Goal: Information Seeking & Learning: Learn about a topic

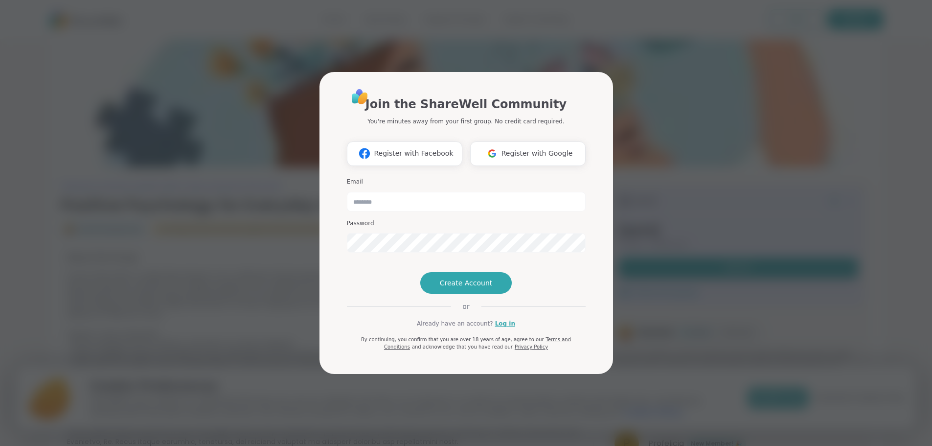
click at [710, 116] on div "Join the ShareWell Community You're minutes away from your first group. No cred…" at bounding box center [466, 223] width 921 height 446
click at [612, 53] on div "Join the ShareWell Community You're minutes away from your first group. No cred…" at bounding box center [466, 223] width 921 height 446
click at [612, 52] on div "Join the ShareWell Community You're minutes away from your first group. No cred…" at bounding box center [466, 223] width 921 height 446
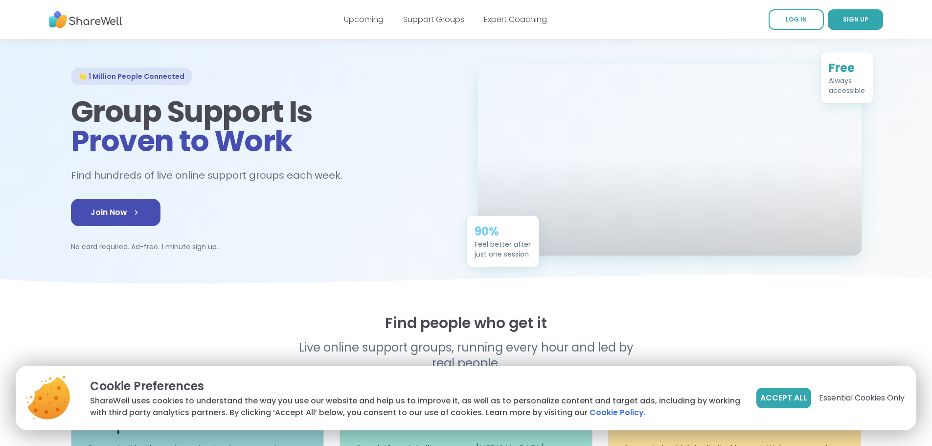
scroll to position [49, 0]
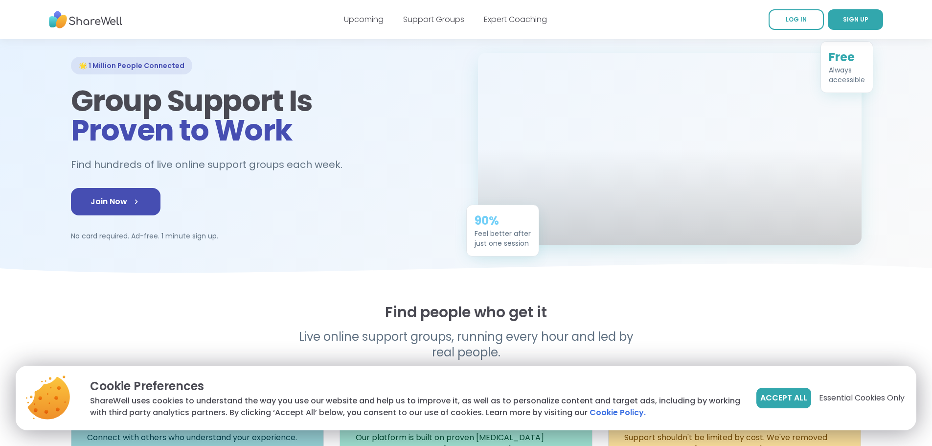
click at [795, 396] on span "Accept All" at bounding box center [784, 398] width 47 height 12
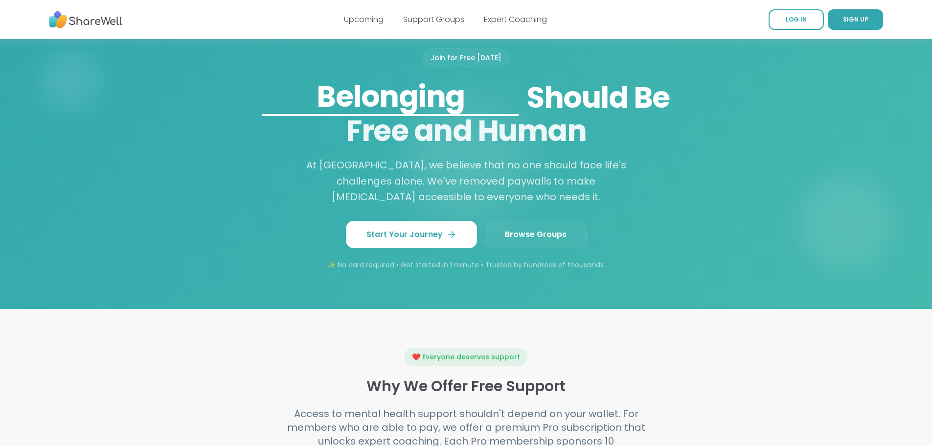
scroll to position [771, 0]
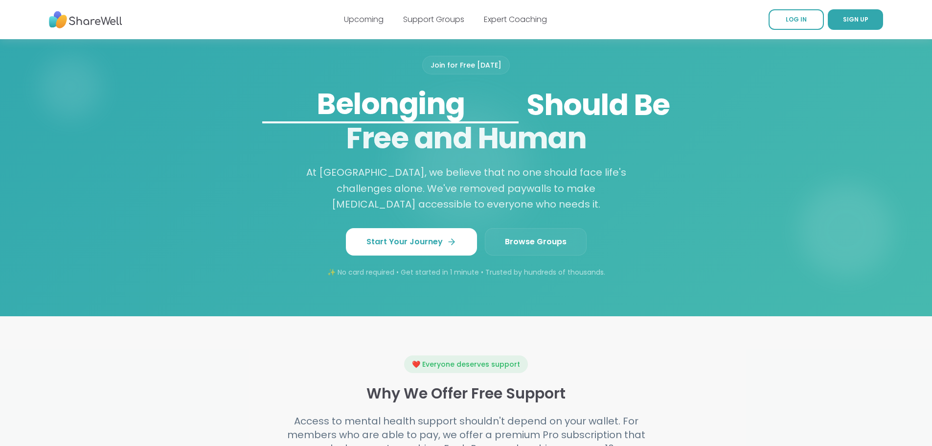
click at [528, 248] on span "Browse Groups" at bounding box center [536, 242] width 62 height 12
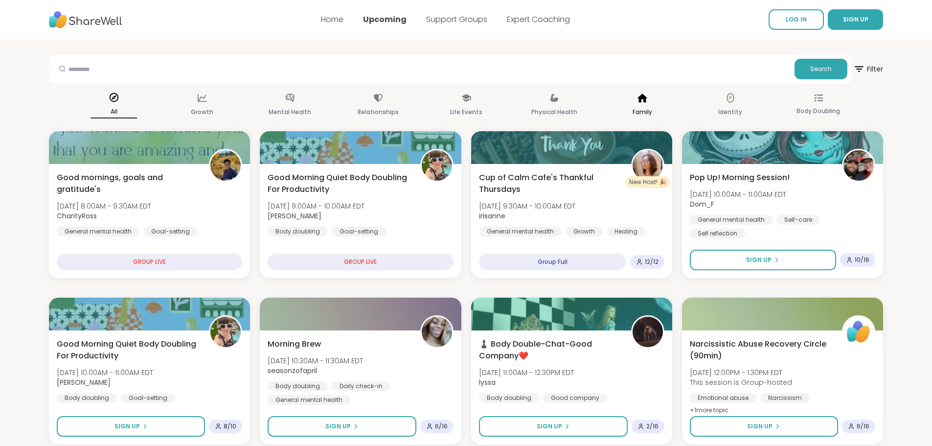
click at [636, 105] on div "Family" at bounding box center [642, 105] width 47 height 36
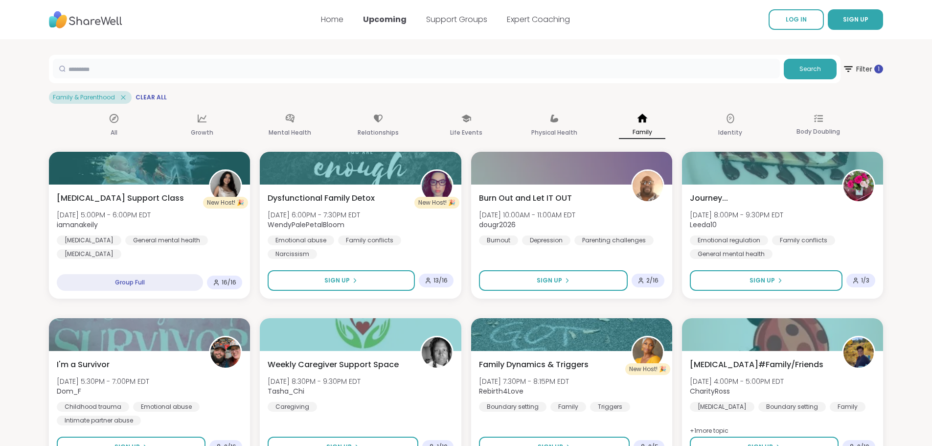
click at [187, 68] on input "text" at bounding box center [416, 69] width 727 height 20
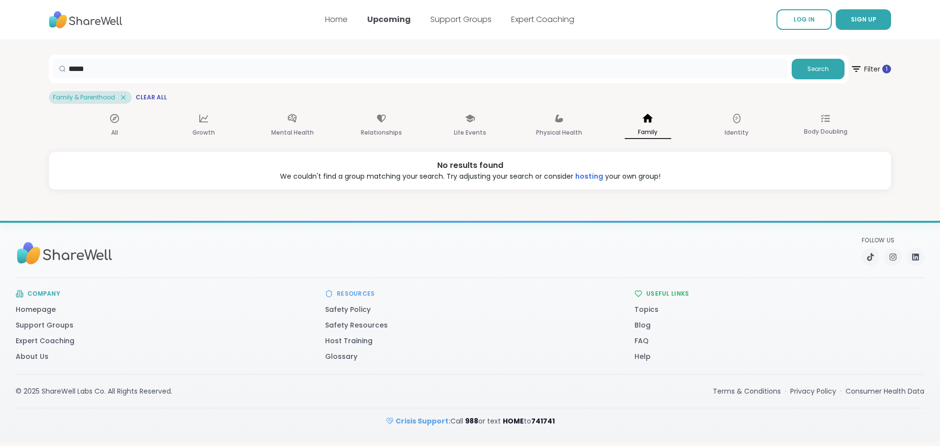
click at [187, 68] on input "*****" at bounding box center [420, 69] width 735 height 20
drag, startPoint x: 142, startPoint y: 96, endPoint x: 186, endPoint y: 97, distance: 44.6
click at [142, 95] on span "Clear All" at bounding box center [151, 97] width 31 height 8
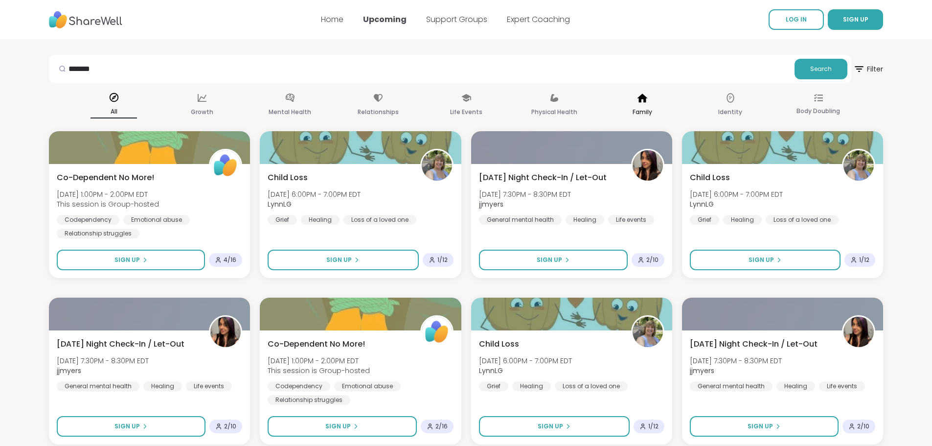
click at [657, 105] on div "Family" at bounding box center [642, 105] width 47 height 36
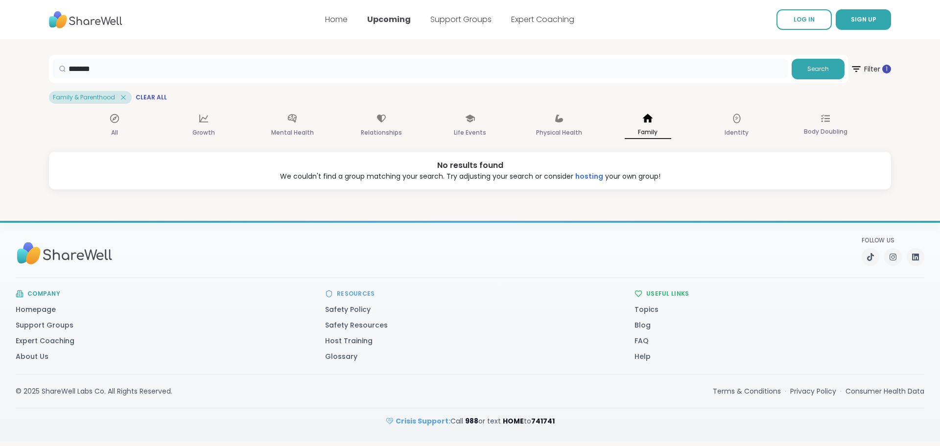
click at [708, 71] on input "*******" at bounding box center [420, 69] width 735 height 20
type input "*"
click at [808, 69] on span "Search" at bounding box center [818, 69] width 22 height 9
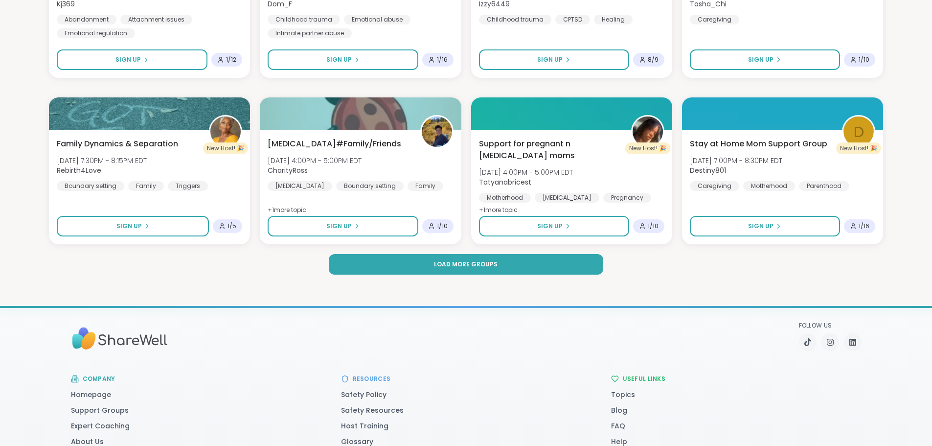
scroll to position [1419, 0]
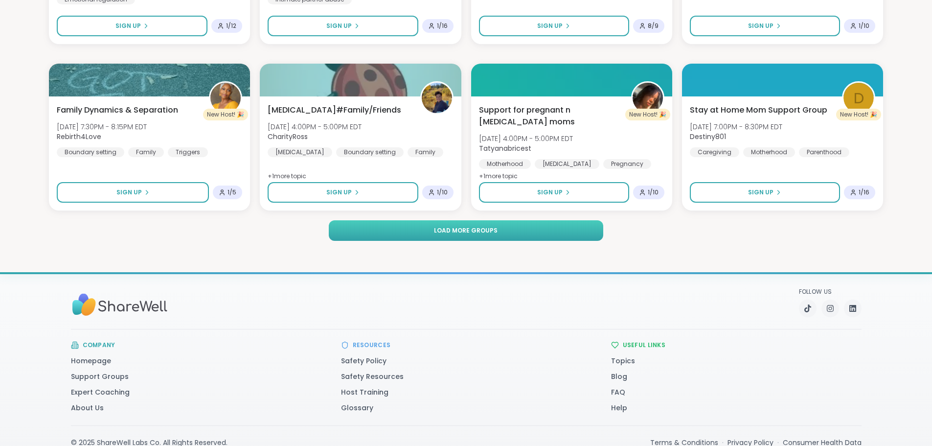
click at [377, 226] on button "Load more groups" at bounding box center [466, 230] width 274 height 21
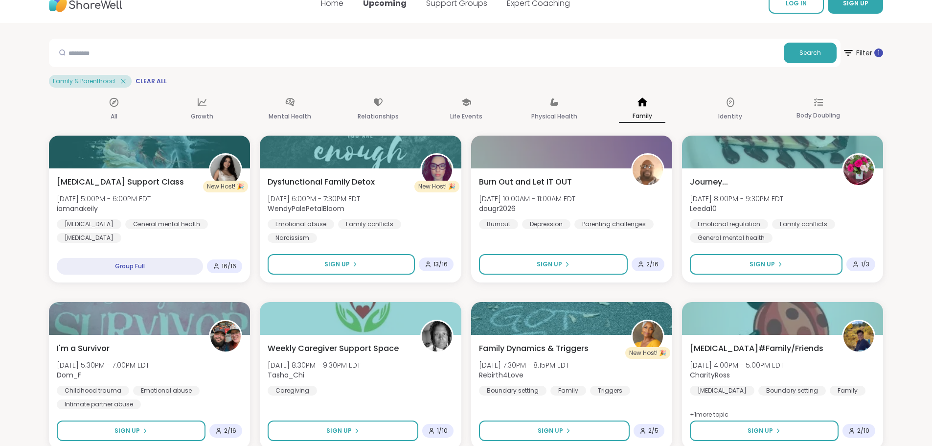
scroll to position [0, 0]
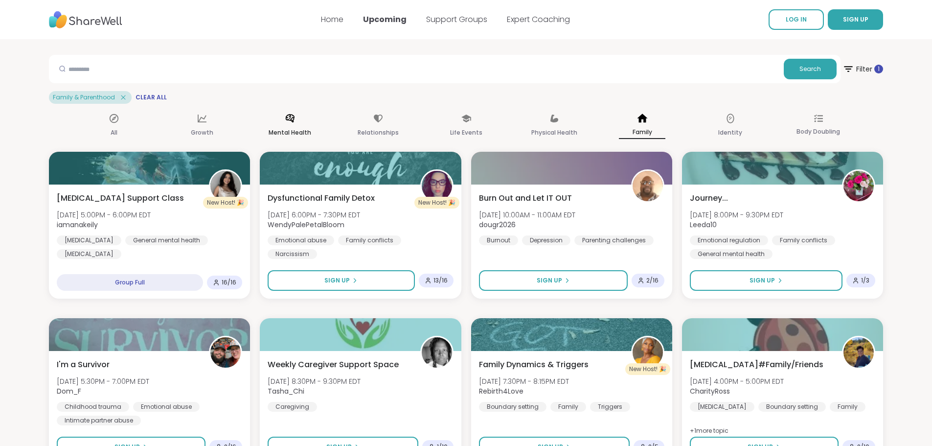
click at [277, 127] on p "Mental Health" at bounding box center [290, 133] width 43 height 12
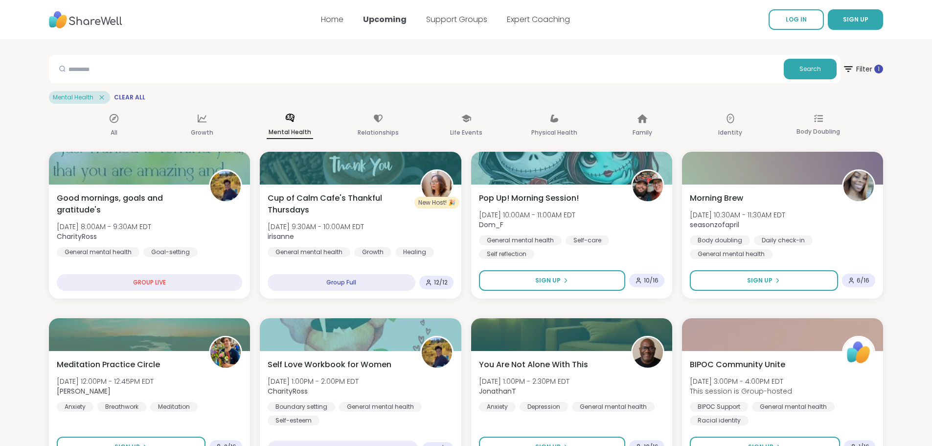
click at [101, 93] on icon at bounding box center [101, 97] width 9 height 9
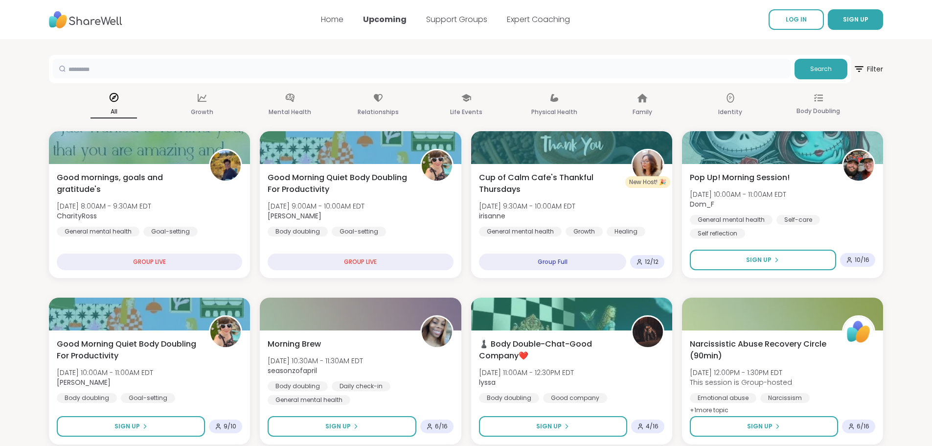
click at [163, 65] on input "text" at bounding box center [422, 69] width 738 height 20
type input "*********"
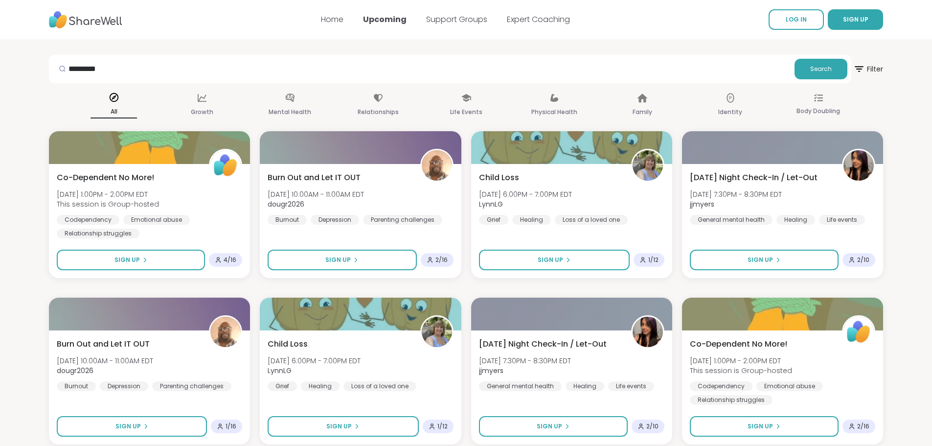
click at [349, 17] on div "Home Upcoming Support Groups Expert Coaching" at bounding box center [445, 19] width 249 height 27
click at [446, 24] on link "Support Groups" at bounding box center [456, 19] width 61 height 11
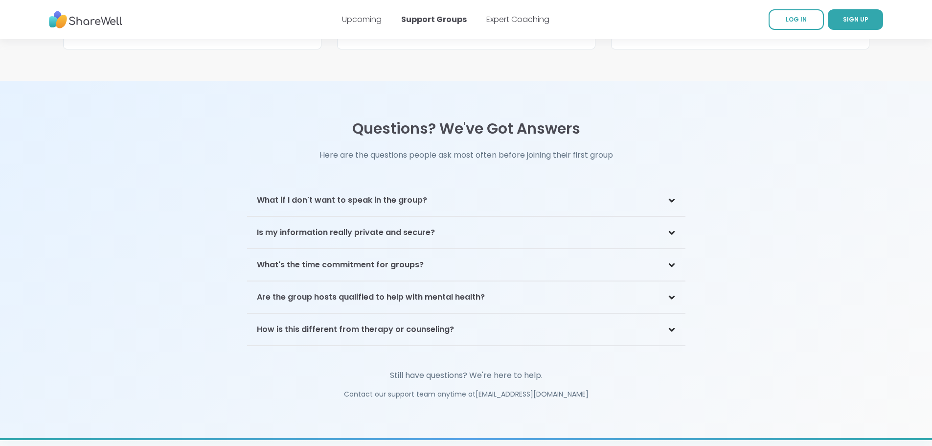
scroll to position [2056, 0]
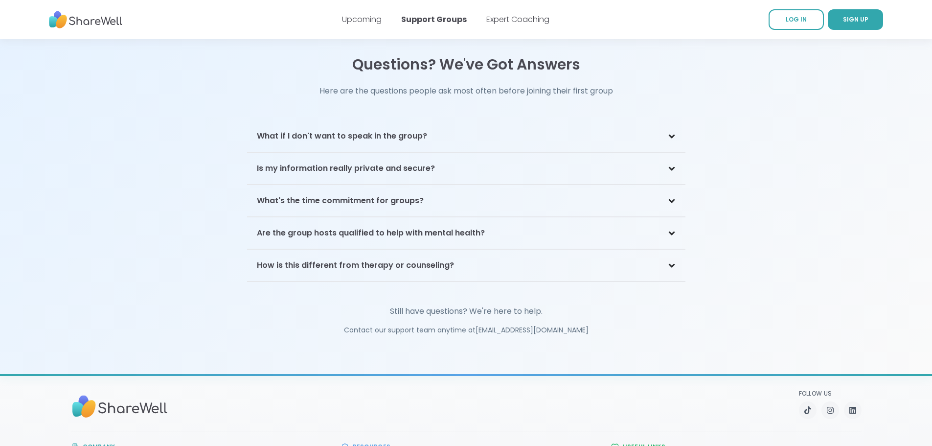
click at [628, 217] on div "Are the group hosts qualified to help with mental health?" at bounding box center [466, 233] width 439 height 32
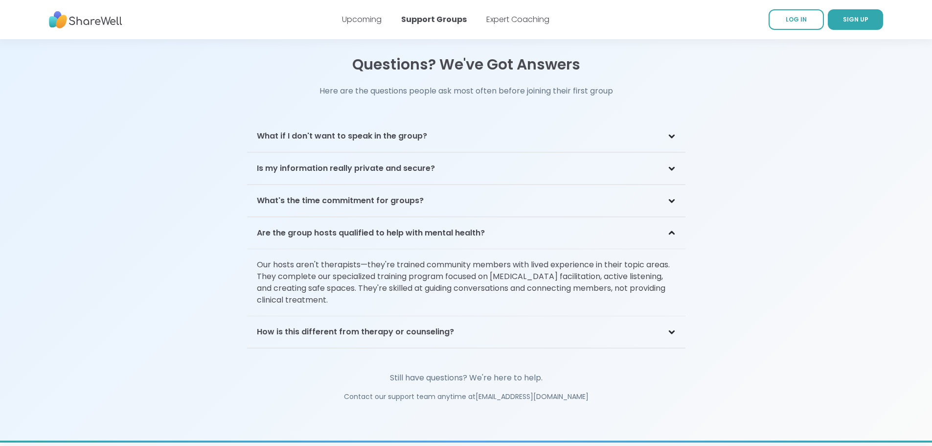
click at [628, 217] on div "Are the group hosts qualified to help with mental health?" at bounding box center [466, 233] width 439 height 32
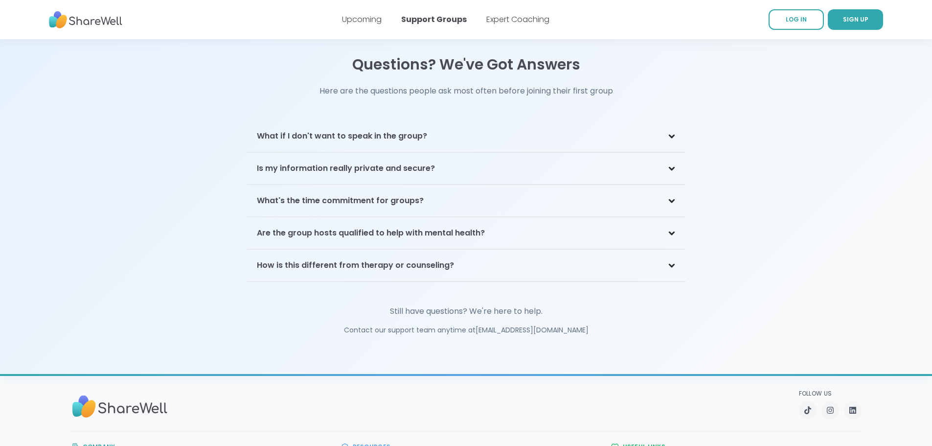
click at [621, 228] on div "Are the group hosts qualified to help with mental health?" at bounding box center [466, 233] width 439 height 32
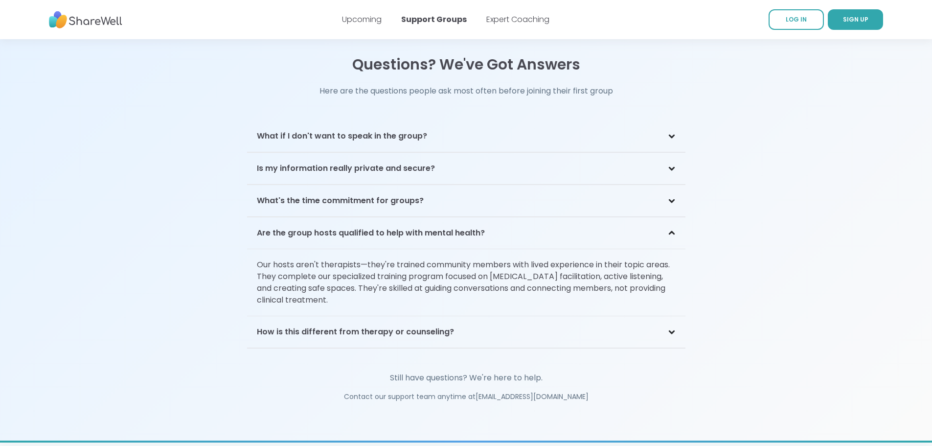
click at [621, 228] on div "Are the group hosts qualified to help with mental health?" at bounding box center [466, 233] width 439 height 32
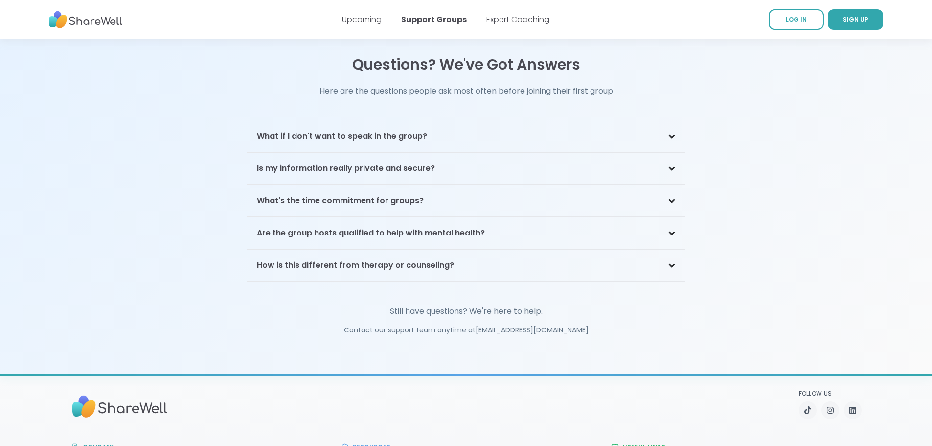
click at [597, 250] on div "How is this different from therapy or counseling?" at bounding box center [466, 266] width 439 height 32
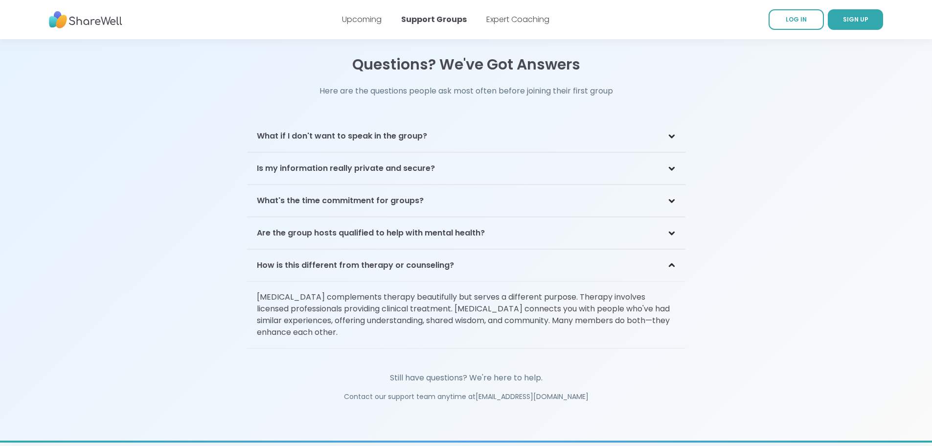
click at [597, 250] on div "How is this different from therapy or counseling?" at bounding box center [466, 266] width 439 height 32
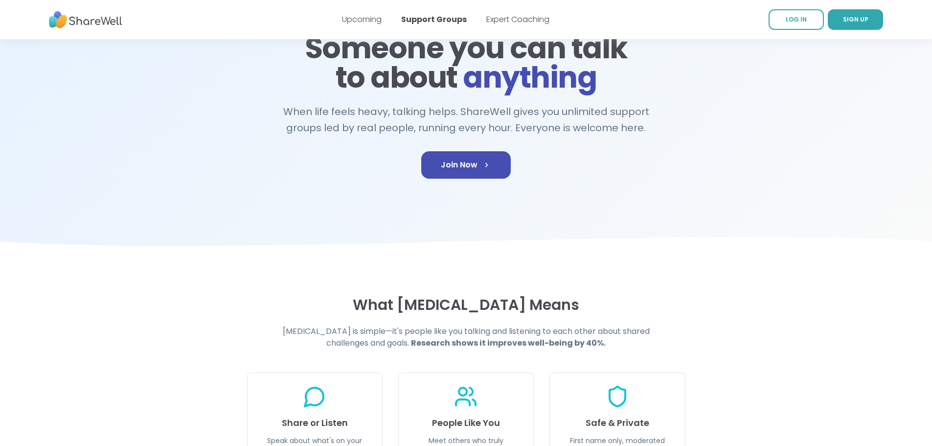
scroll to position [0, 0]
